Goal: Task Accomplishment & Management: Manage account settings

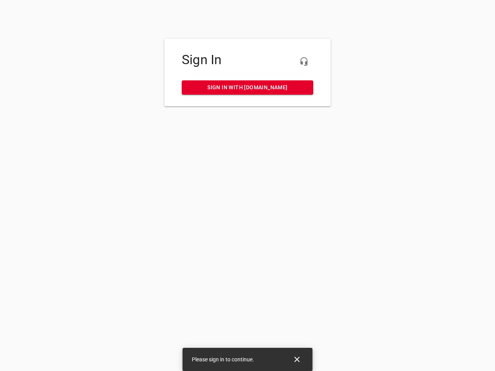
click at [304, 62] on icon "button" at bounding box center [303, 61] width 9 height 9
click at [297, 360] on icon "Close" at bounding box center [296, 359] width 5 height 5
